Goal: Task Accomplishment & Management: Complete application form

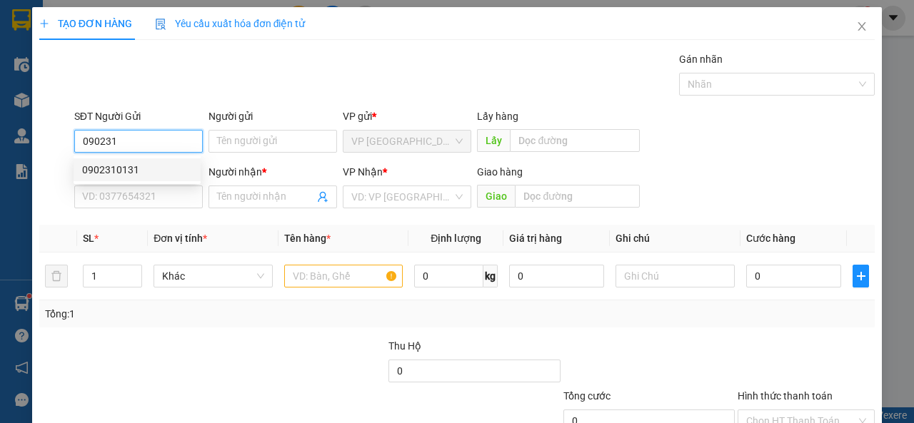
click at [174, 166] on div "0902310131" at bounding box center [137, 170] width 110 height 16
type input "0902310131"
type input "0913862963"
type input "Hội"
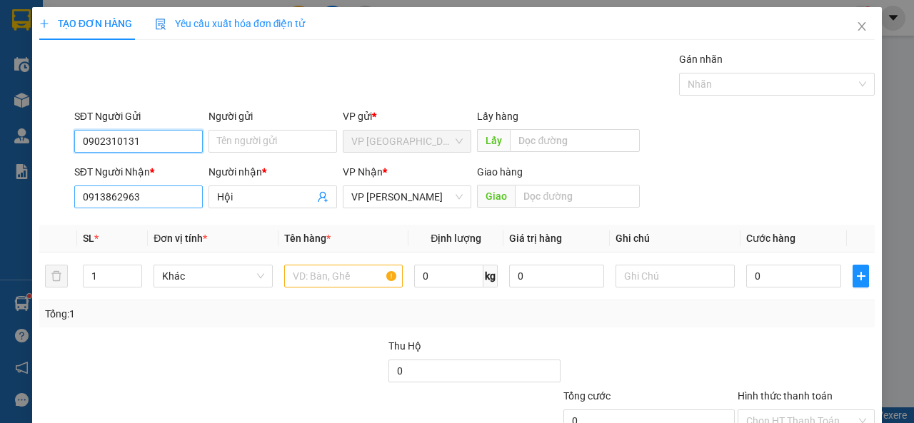
type input "0902310131"
click at [162, 198] on input "0913862963" at bounding box center [138, 197] width 129 height 23
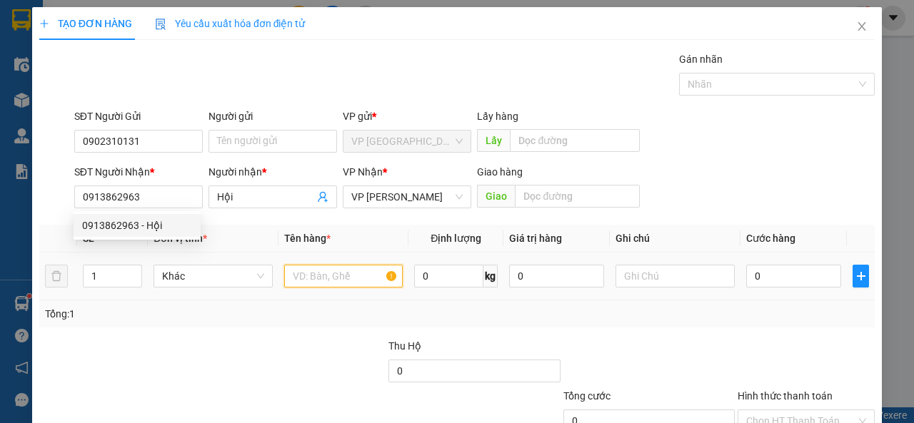
click at [313, 276] on input "text" at bounding box center [343, 276] width 119 height 23
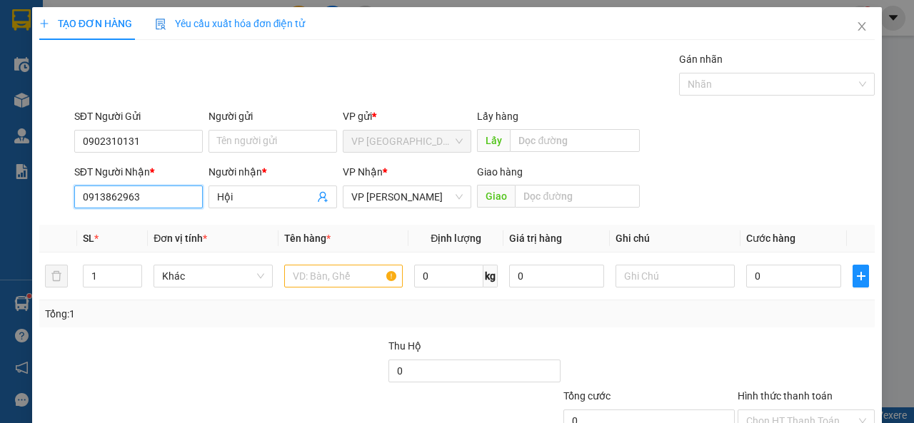
click at [181, 194] on input "0913862963" at bounding box center [138, 197] width 129 height 23
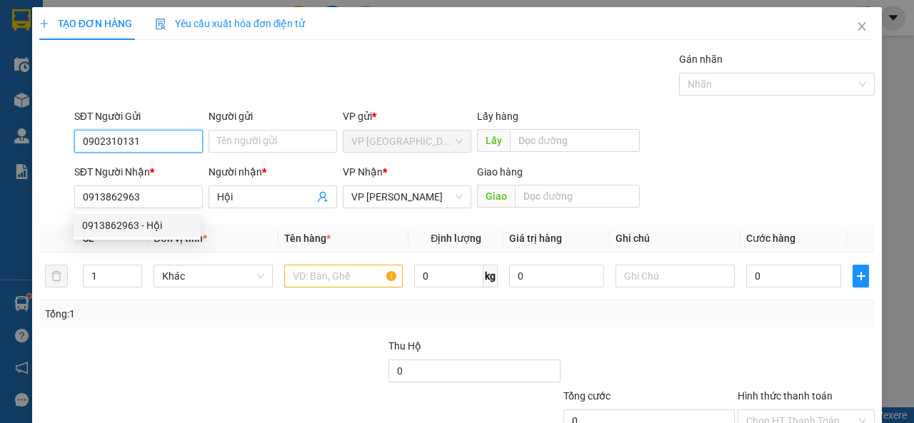
click at [158, 144] on input "0902310131" at bounding box center [138, 141] width 129 height 23
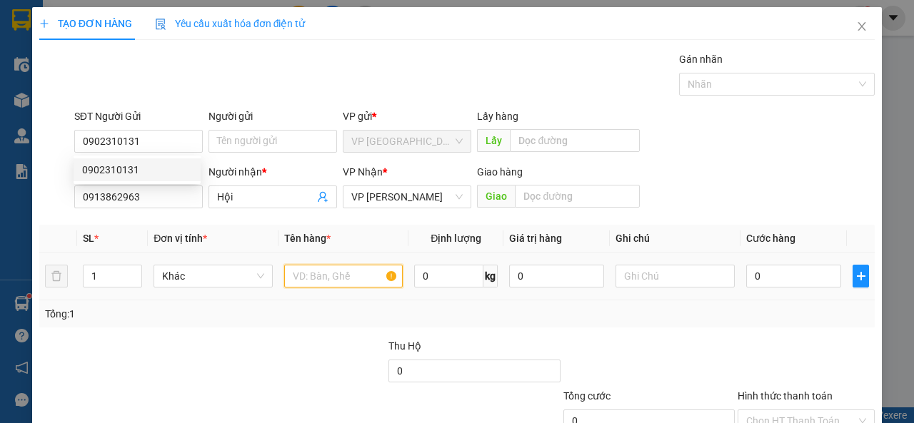
click at [359, 273] on input "text" at bounding box center [343, 276] width 119 height 23
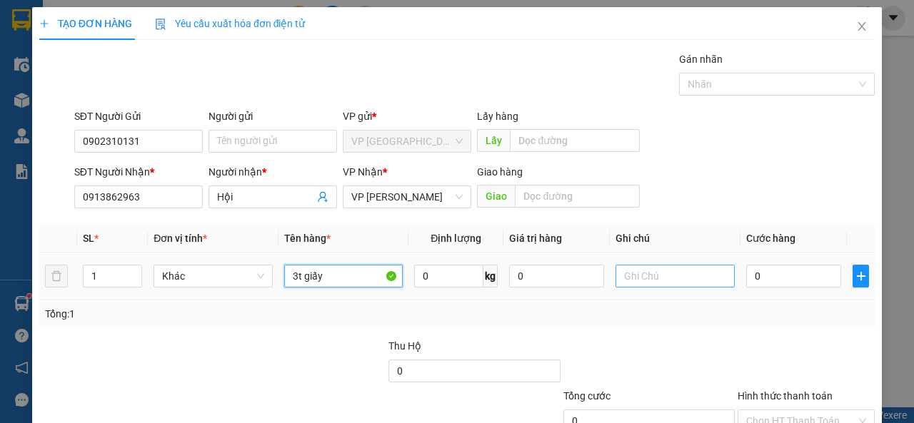
type input "3t giấy"
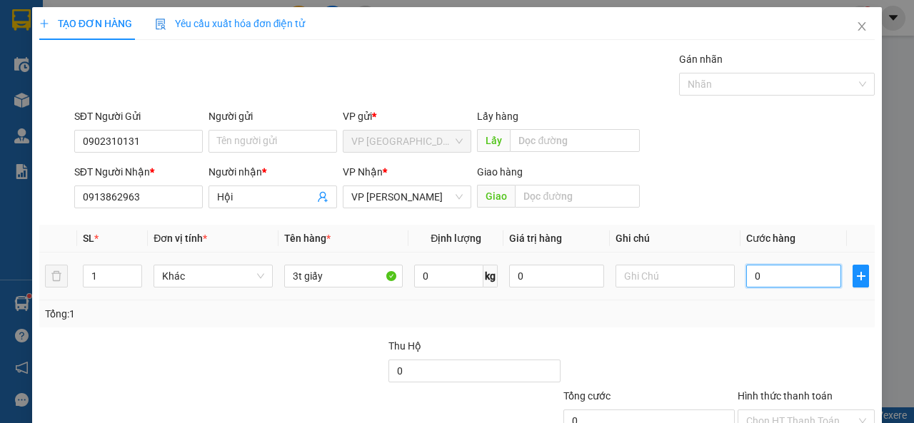
click at [785, 277] on input "0" at bounding box center [793, 276] width 95 height 23
type input "1"
type input "10"
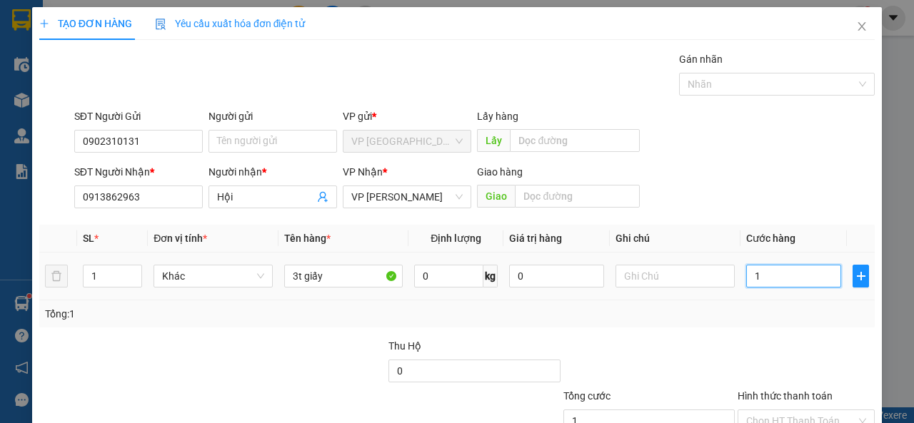
type input "10"
type input "100"
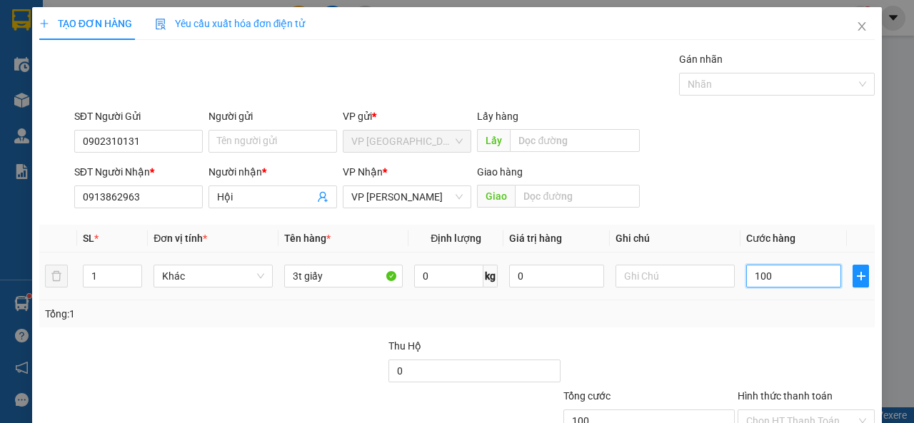
type input "1.000"
type input "10.000"
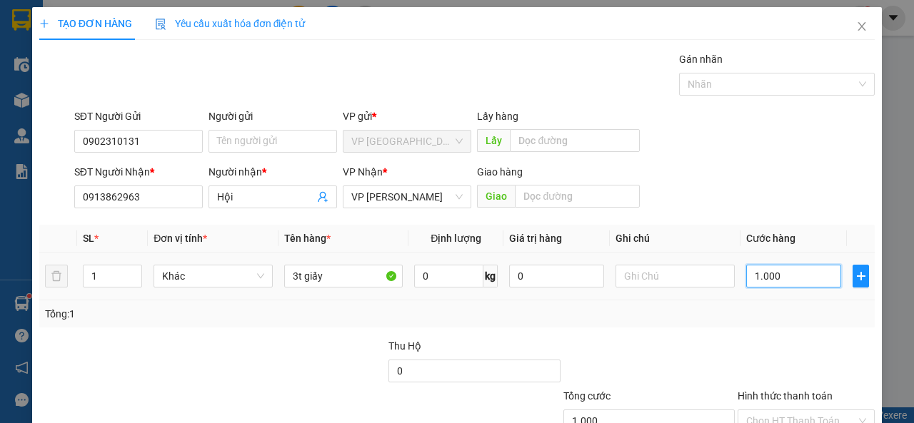
type input "10.000"
type input "100.000"
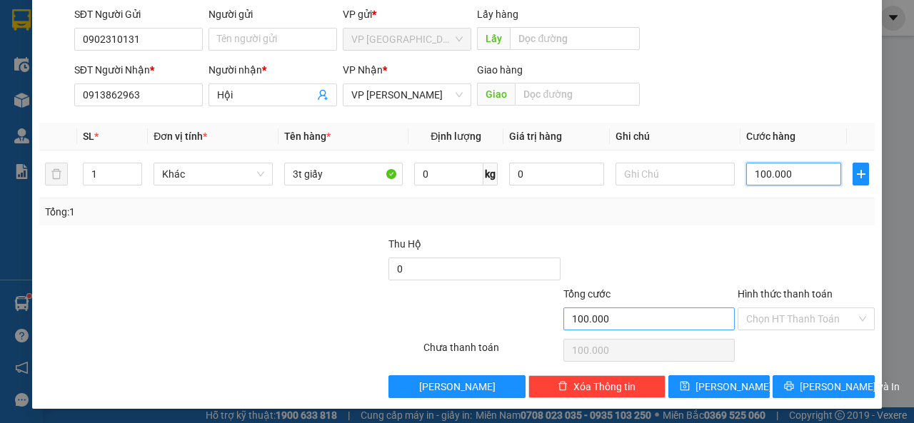
scroll to position [105, 0]
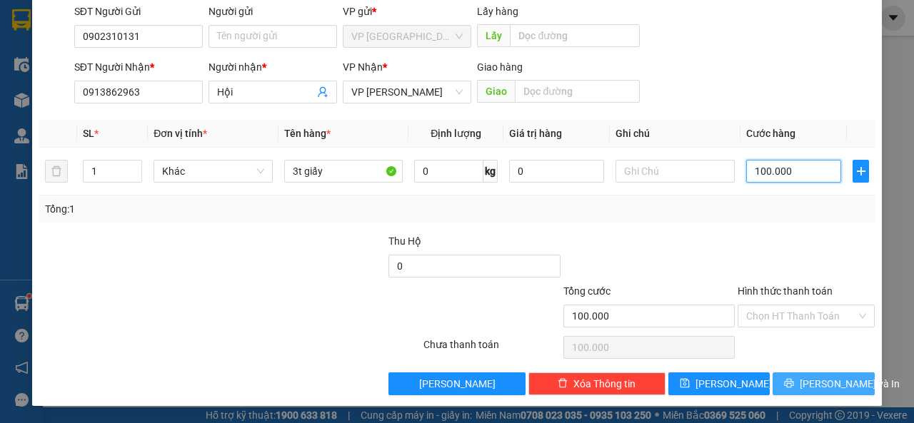
type input "100.000"
click at [799, 382] on button "[PERSON_NAME] và In" at bounding box center [824, 384] width 102 height 23
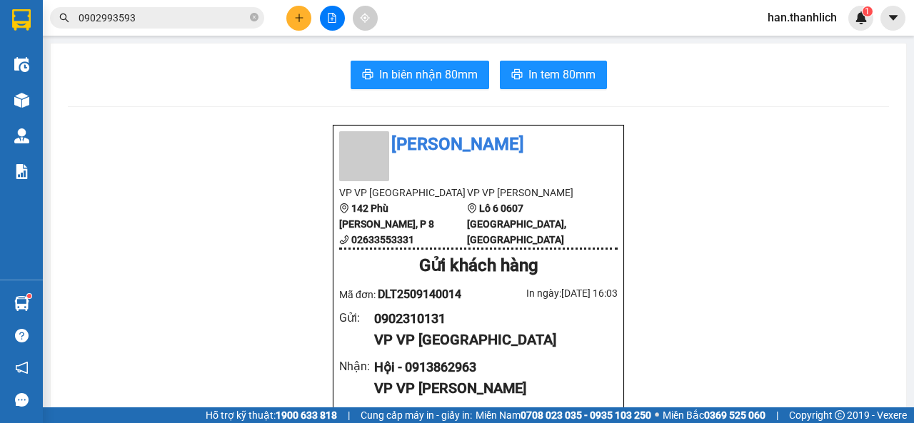
drag, startPoint x: 441, startPoint y: 318, endPoint x: 358, endPoint y: 317, distance: 82.8
click at [358, 317] on div "Gửi : 0902310131 VP VP [GEOGRAPHIC_DATA]" at bounding box center [478, 330] width 278 height 43
copy div "0902310131"
click at [166, 7] on span "0902993593" at bounding box center [157, 17] width 214 height 21
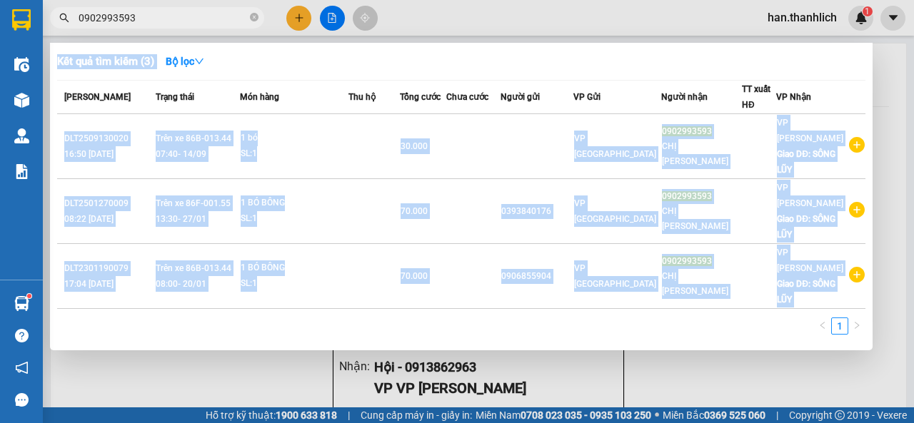
drag, startPoint x: 162, startPoint y: 9, endPoint x: 71, endPoint y: 36, distance: 94.7
click at [71, 31] on div "Kết quả tìm kiếm ( 3 ) Bộ lọc Mã ĐH Trạng thái Món hàng Thu hộ Tổng cước Chưa c…" at bounding box center [139, 18] width 278 height 25
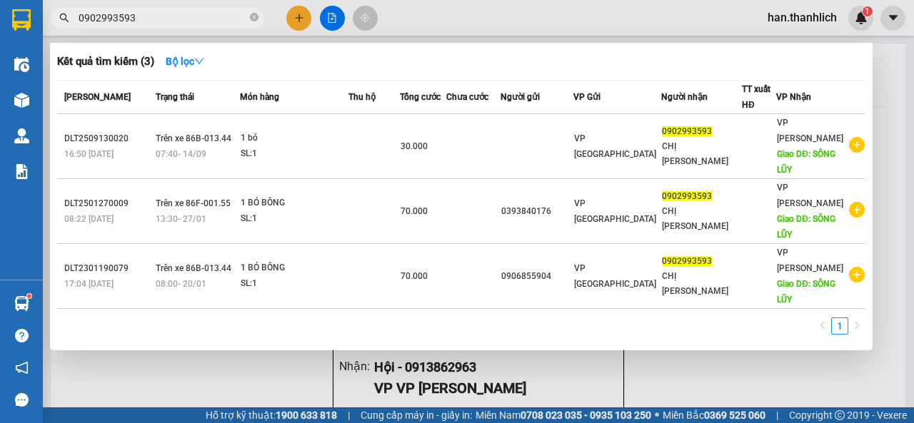
click at [124, 23] on input "0902993593" at bounding box center [163, 18] width 169 height 16
drag, startPoint x: 89, startPoint y: 16, endPoint x: 59, endPoint y: 16, distance: 30.0
click at [67, 16] on div "0902993593" at bounding box center [139, 17] width 278 height 21
paste input "0902310131"
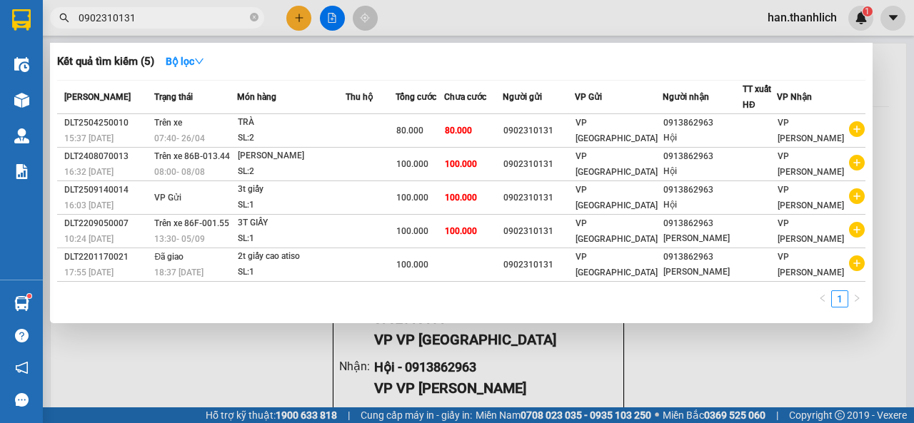
type input "0902310131"
click at [45, 303] on div at bounding box center [457, 211] width 914 height 423
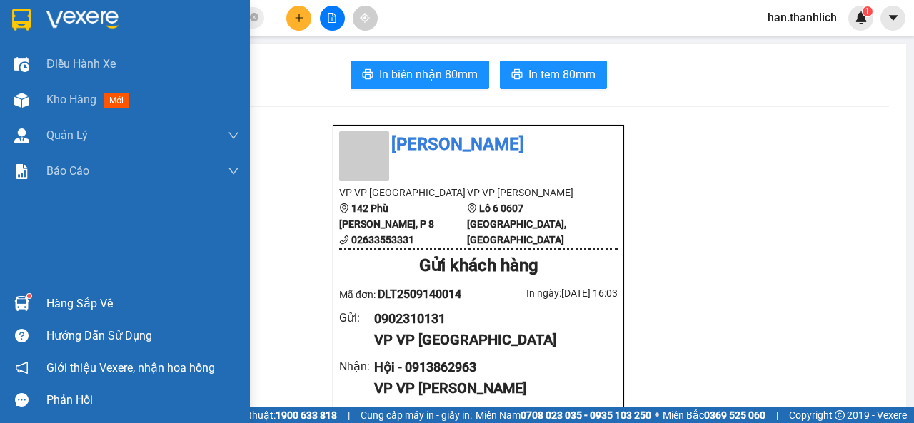
click at [40, 302] on div "Hàng sắp về" at bounding box center [125, 304] width 250 height 32
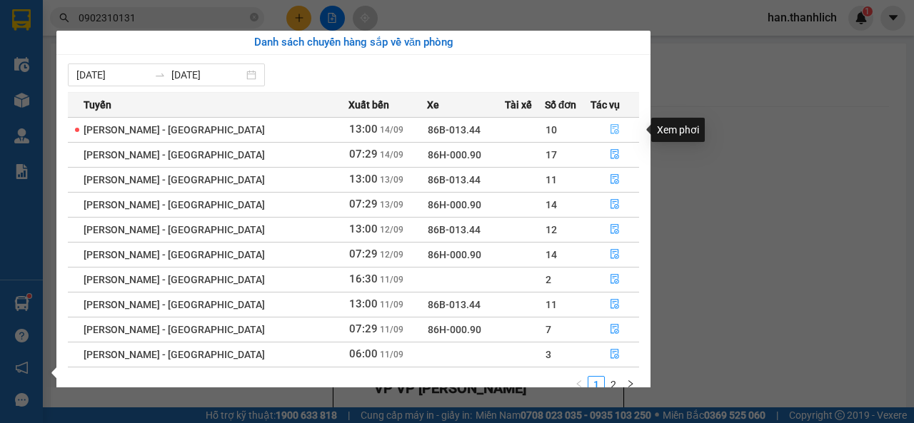
click at [612, 121] on button "button" at bounding box center [614, 130] width 47 height 23
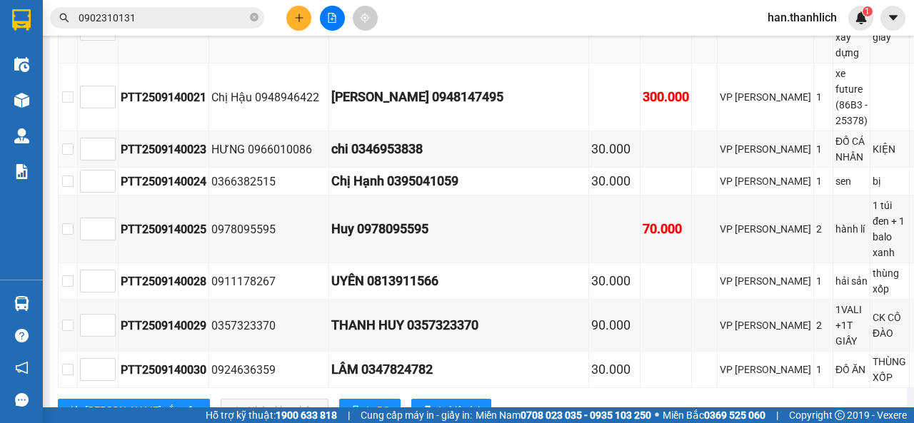
scroll to position [928, 0]
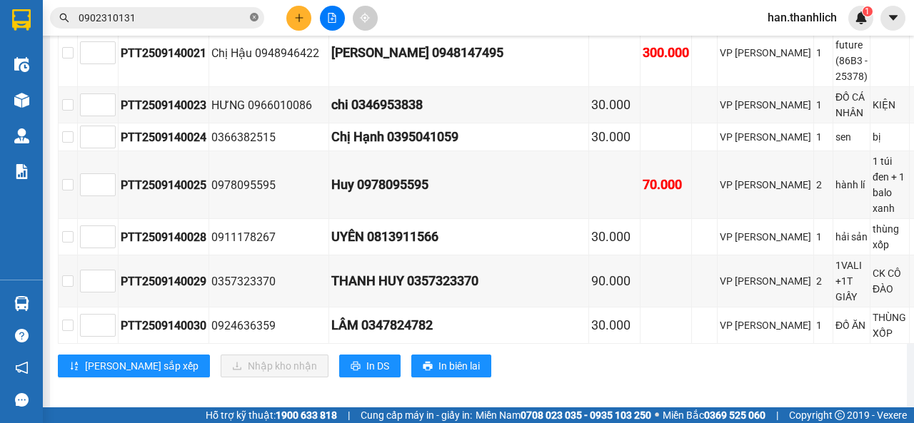
click at [258, 17] on icon "close-circle" at bounding box center [254, 17] width 9 height 9
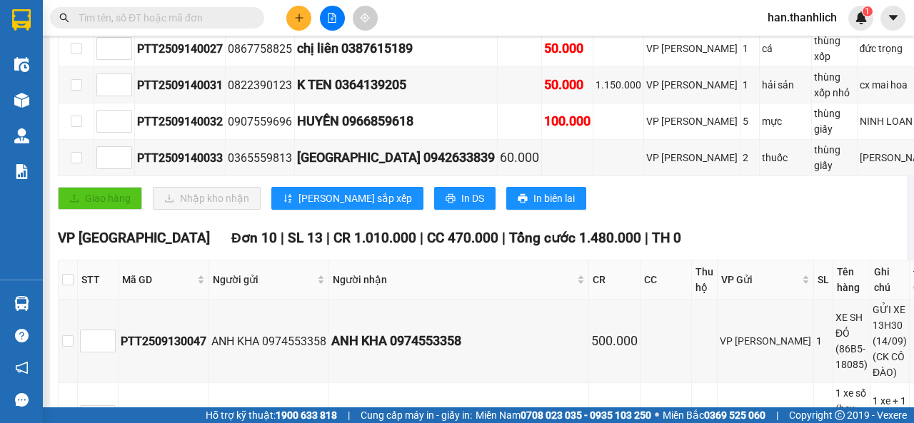
scroll to position [71, 0]
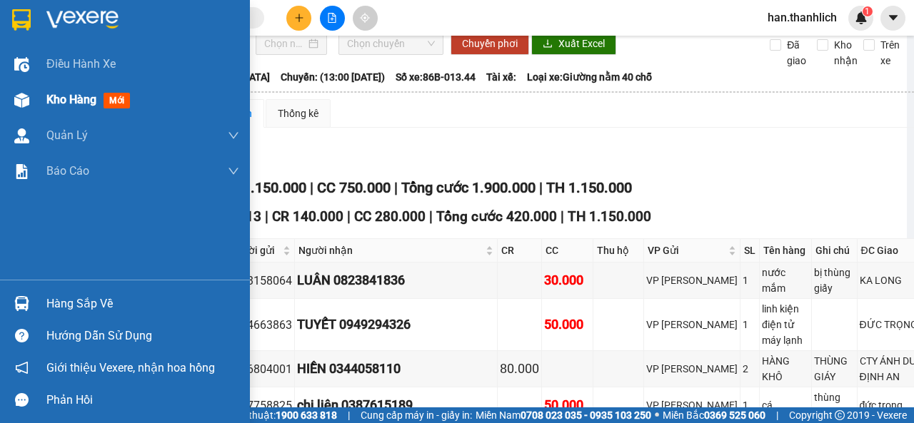
click at [39, 108] on div "Kho hàng mới" at bounding box center [125, 100] width 250 height 36
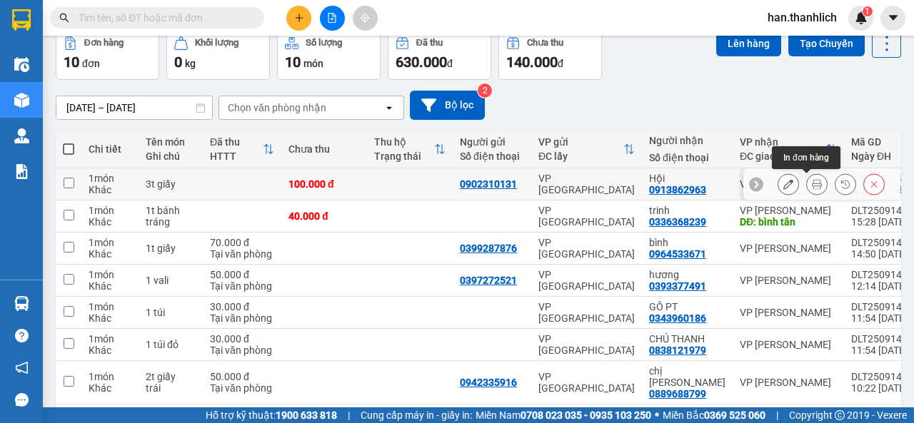
click at [812, 188] on icon at bounding box center [817, 184] width 10 height 10
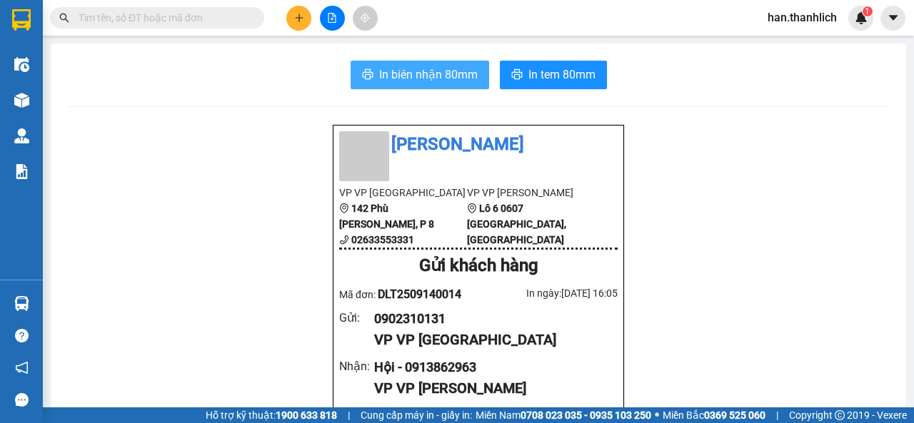
click at [456, 78] on span "In biên nhận 80mm" at bounding box center [428, 75] width 99 height 18
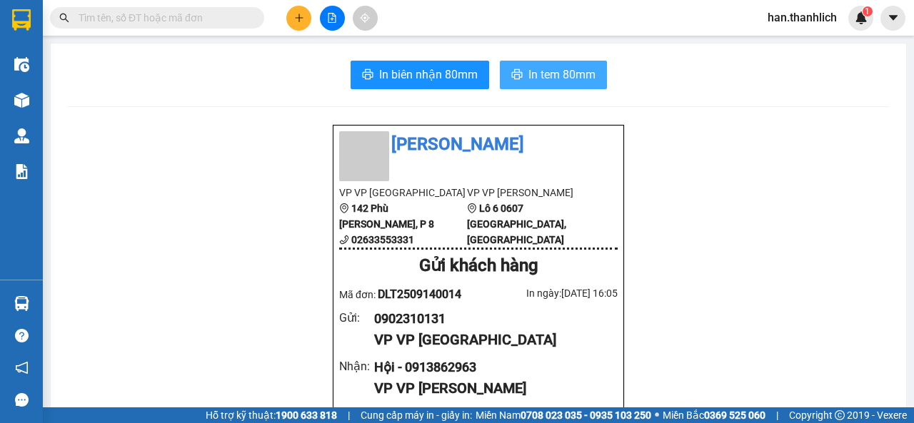
click at [560, 62] on button "In tem 80mm" at bounding box center [553, 75] width 107 height 29
